Goal: Find specific page/section: Find specific page/section

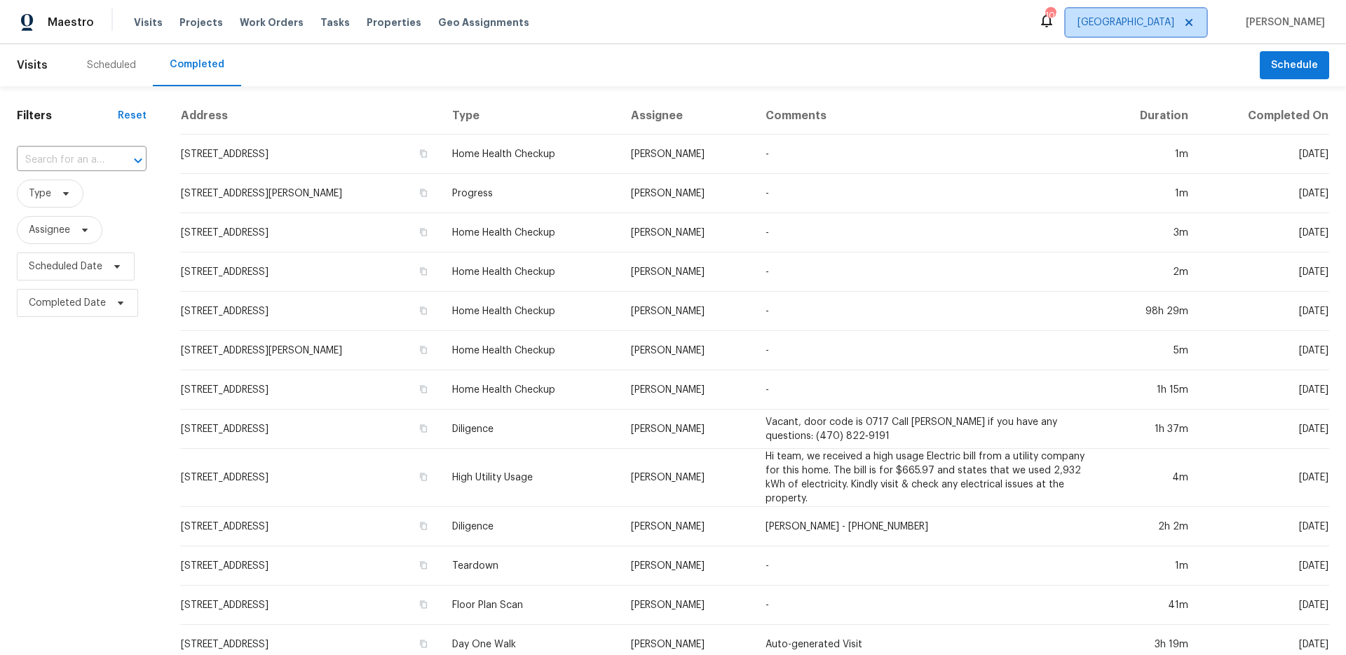
click at [1174, 25] on span "[GEOGRAPHIC_DATA]" at bounding box center [1126, 22] width 97 height 14
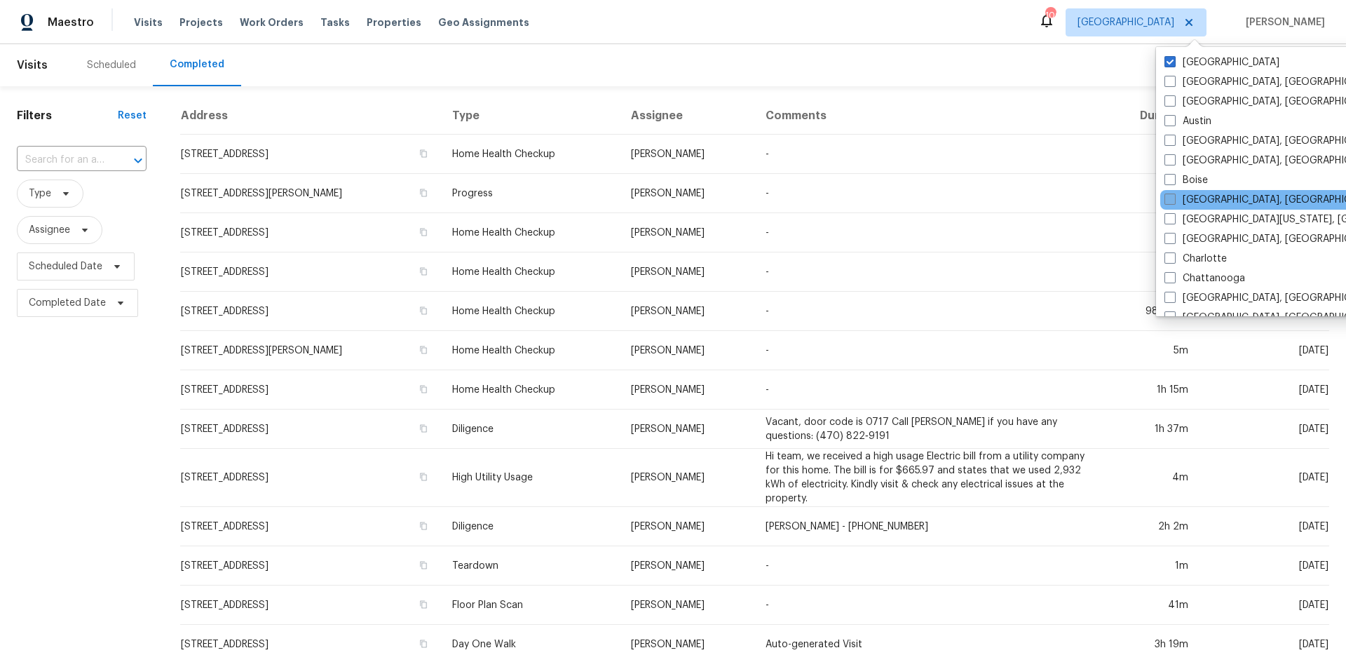
click at [1171, 198] on span at bounding box center [1169, 198] width 11 height 11
click at [1171, 198] on input "[GEOGRAPHIC_DATA], [GEOGRAPHIC_DATA]" at bounding box center [1168, 197] width 9 height 9
checkbox input "true"
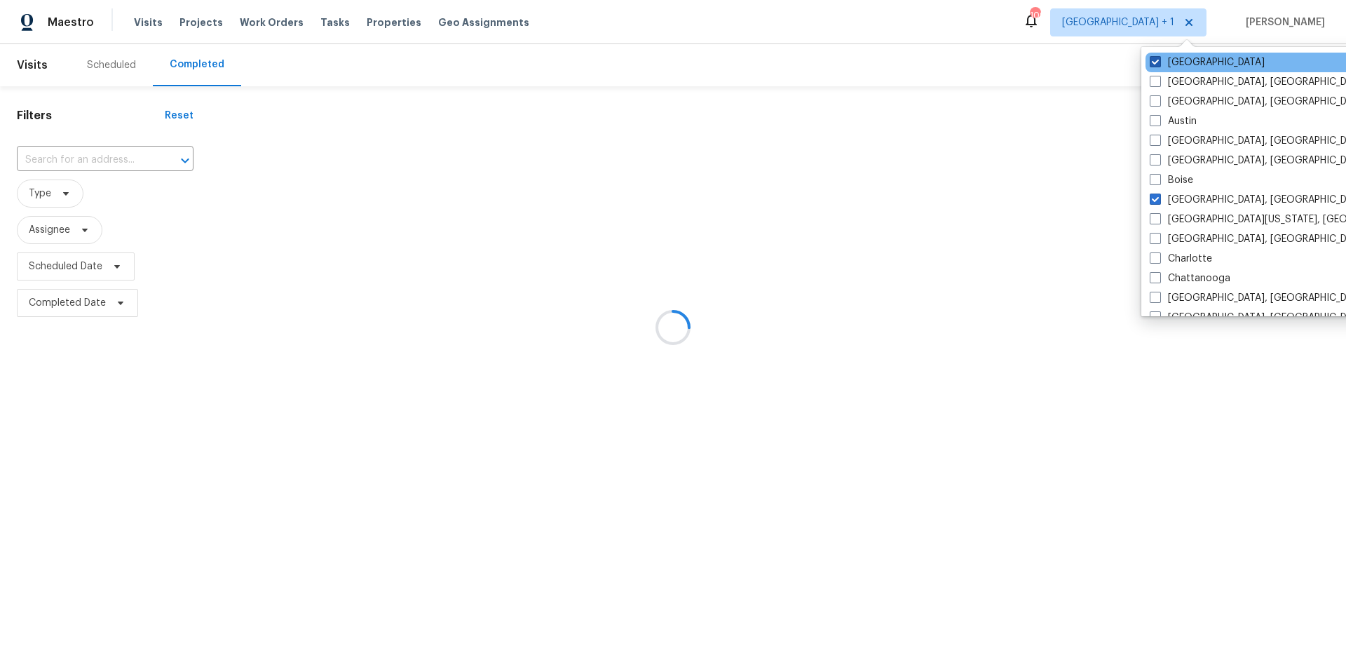
click at [1183, 60] on label "[GEOGRAPHIC_DATA]" at bounding box center [1207, 62] width 115 height 14
click at [1159, 60] on input "[GEOGRAPHIC_DATA]" at bounding box center [1154, 59] width 9 height 9
checkbox input "false"
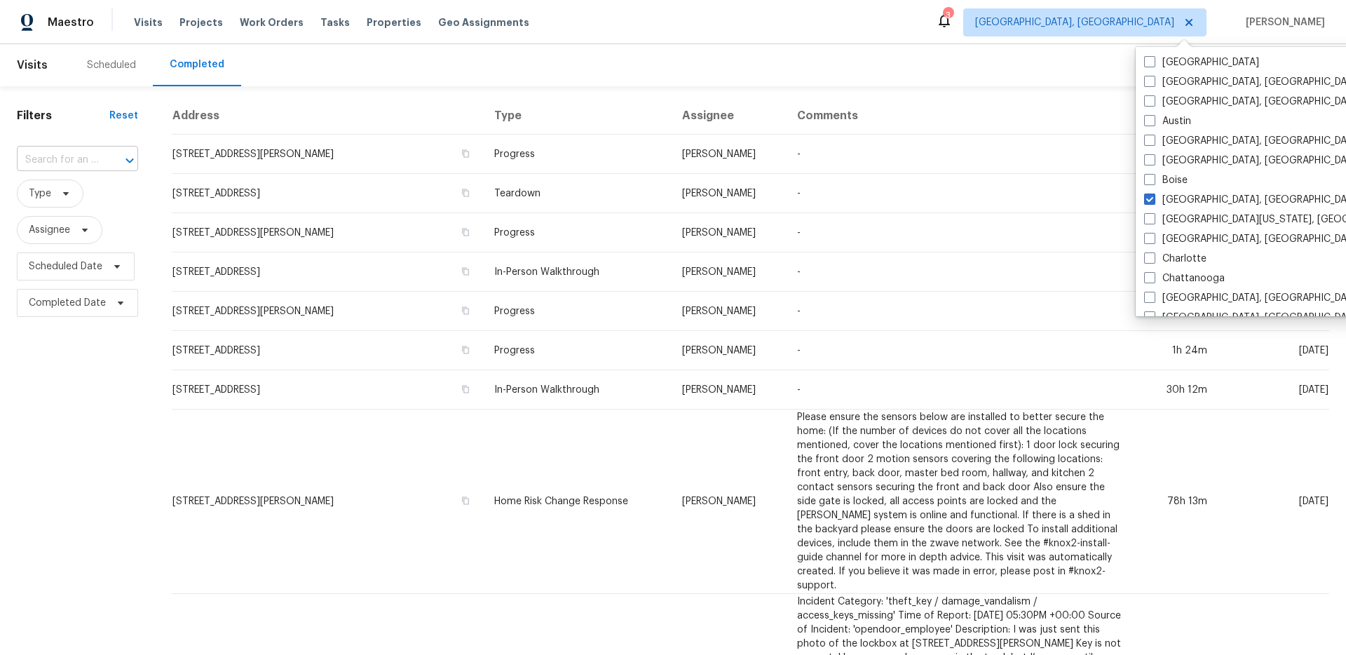
click at [86, 155] on input "text" at bounding box center [58, 160] width 82 height 22
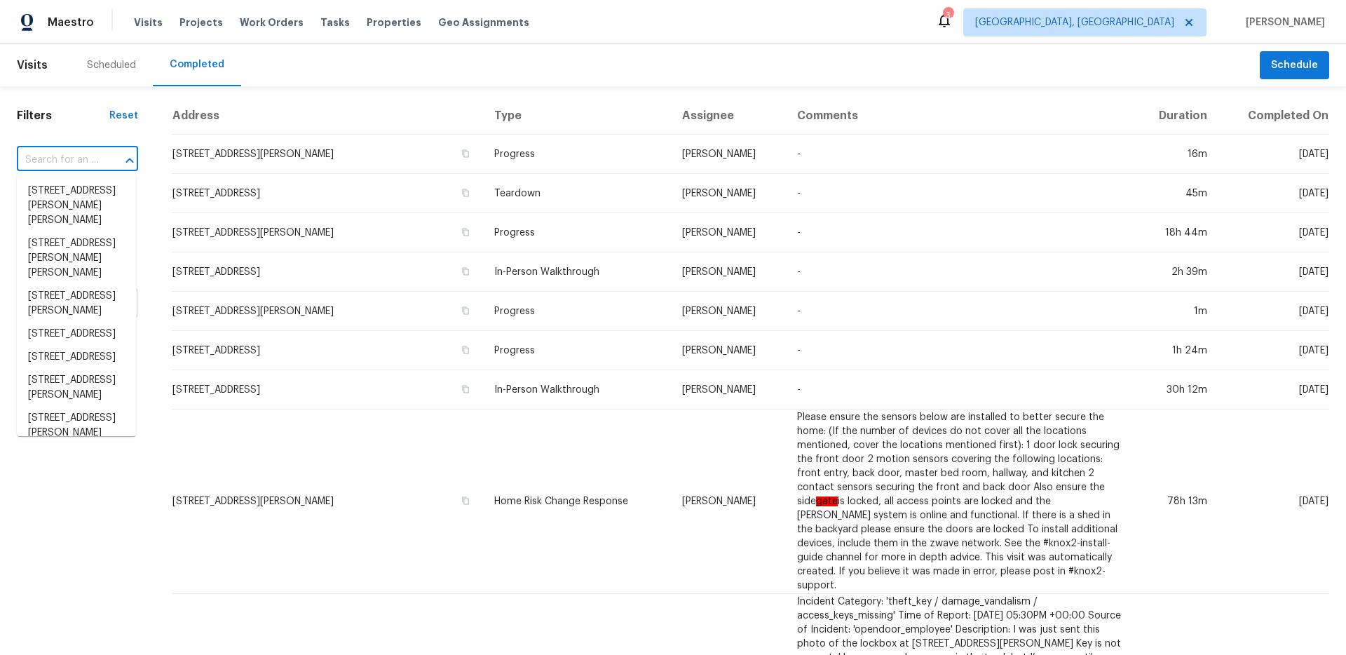
paste input "[STREET_ADDRESS][PERSON_NAME]"
type input "[STREET_ADDRESS][PERSON_NAME]"
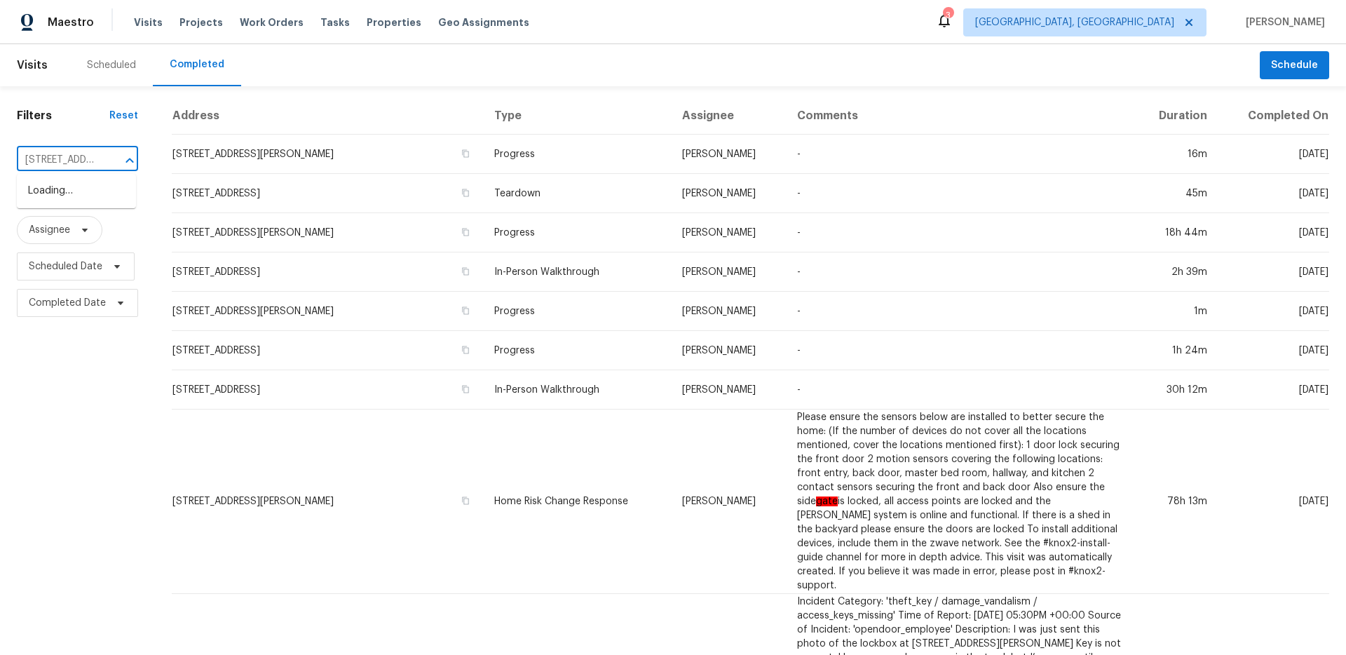
scroll to position [0, 20]
click at [83, 197] on li "[STREET_ADDRESS][PERSON_NAME]" at bounding box center [76, 198] width 119 height 38
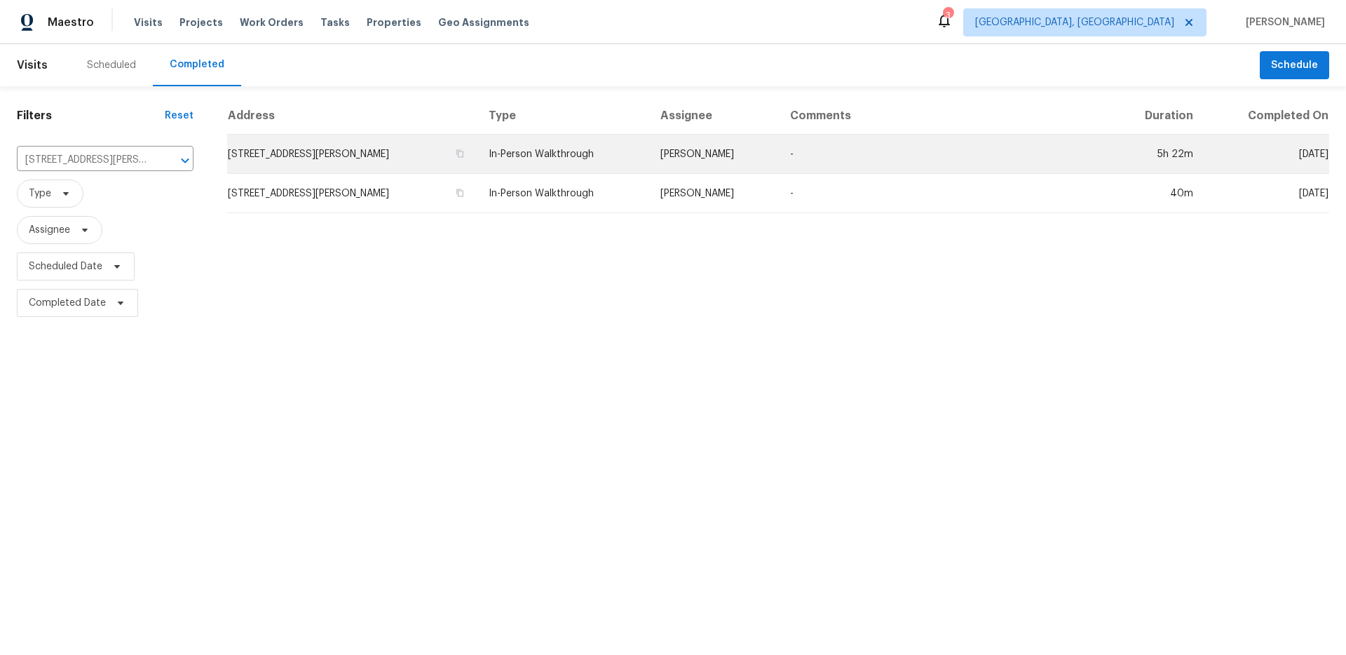
click at [569, 159] on td "In-Person Walkthrough" at bounding box center [563, 154] width 172 height 39
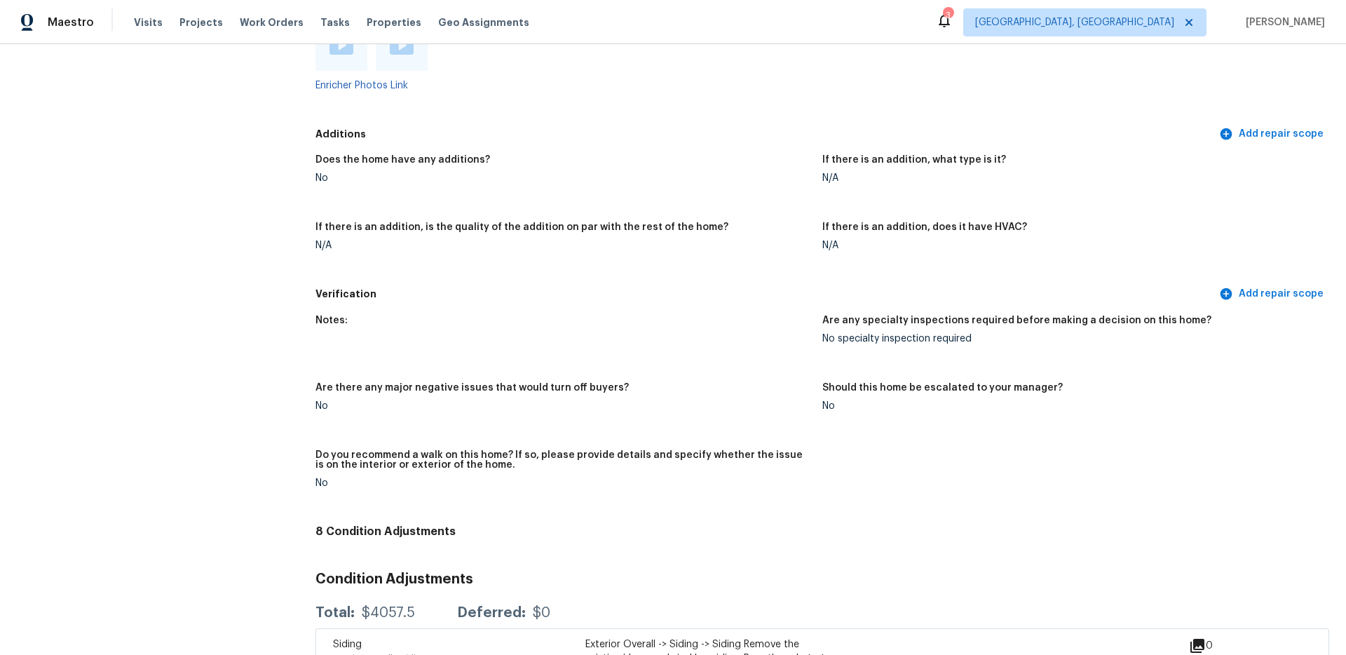
scroll to position [2523, 0]
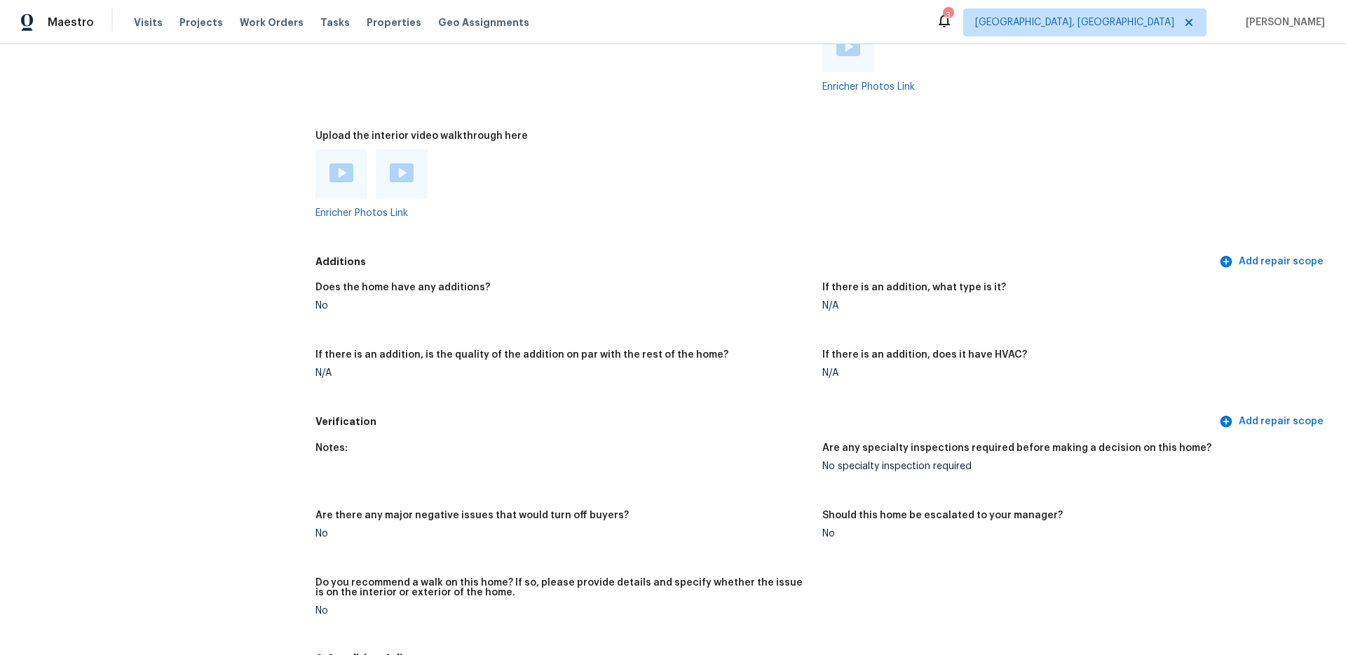
click at [334, 174] on div at bounding box center [341, 173] width 52 height 49
click at [336, 164] on div at bounding box center [342, 173] width 24 height 21
click at [348, 163] on img at bounding box center [342, 172] width 24 height 19
click at [390, 163] on img at bounding box center [402, 172] width 24 height 19
click at [348, 131] on h5 "Upload the interior video walkthrough here" at bounding box center [421, 136] width 212 height 10
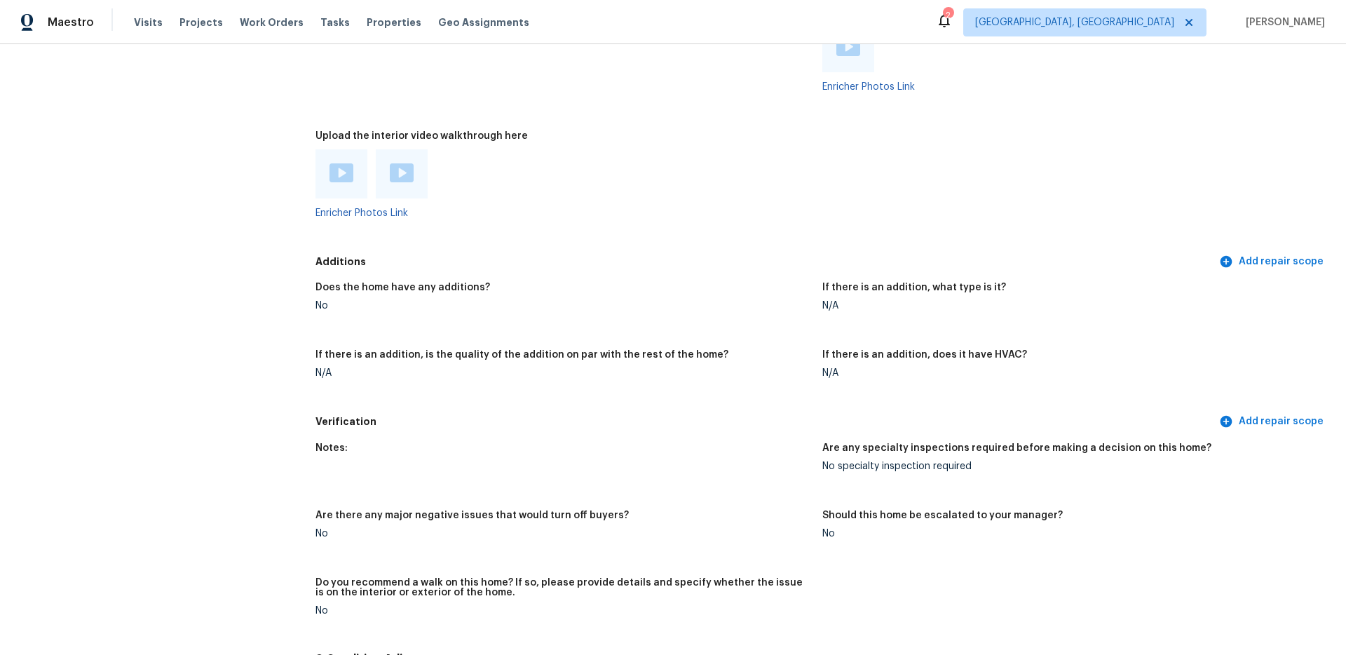
click at [338, 163] on img at bounding box center [342, 172] width 24 height 19
